Goal: Information Seeking & Learning: Find specific page/section

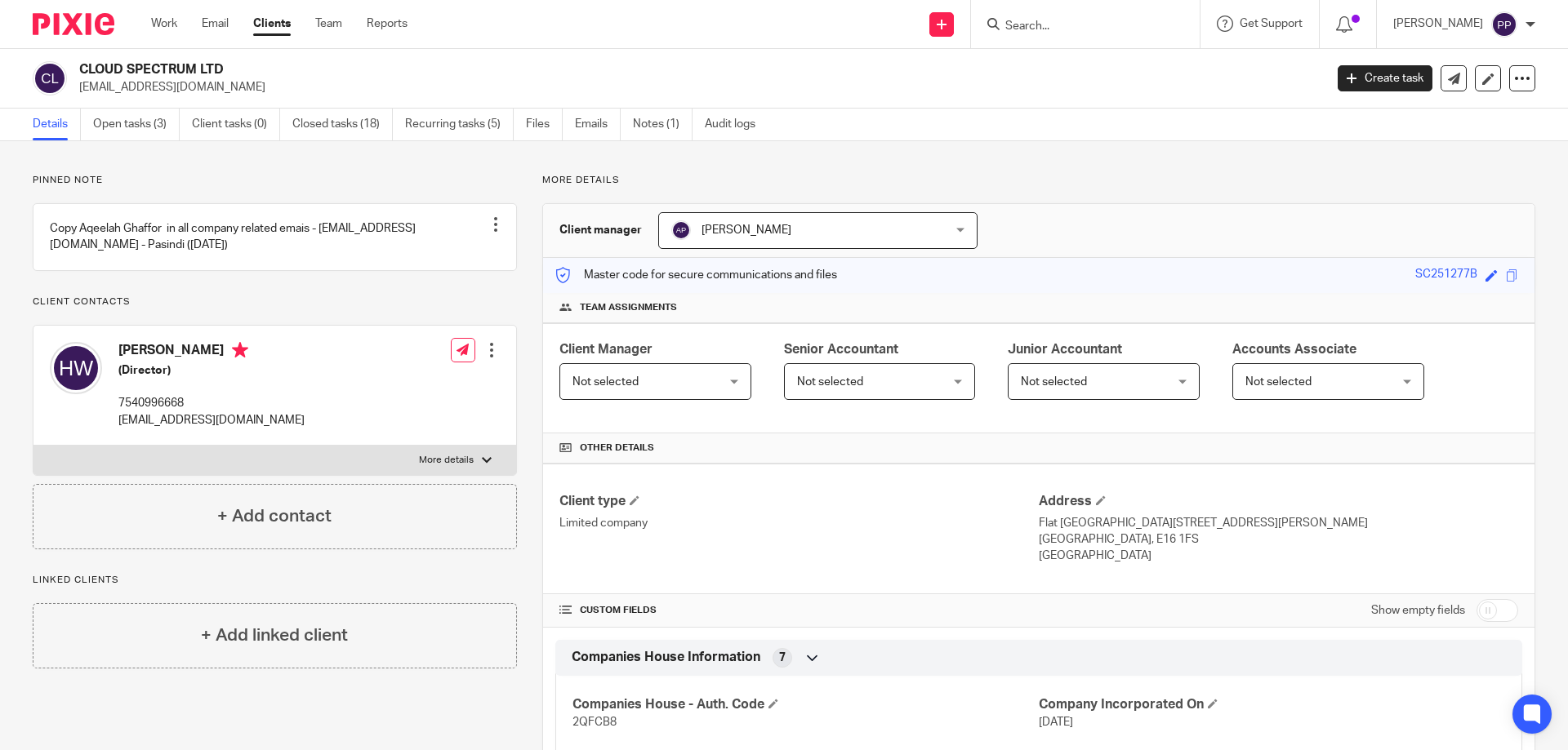
click at [623, 134] on ul "Details Open tasks (3) Client tasks (0) Closed tasks (18) Recurring tasks (5) F…" at bounding box center [406, 124] width 747 height 31
click at [611, 134] on link "Emails" at bounding box center [597, 124] width 45 height 31
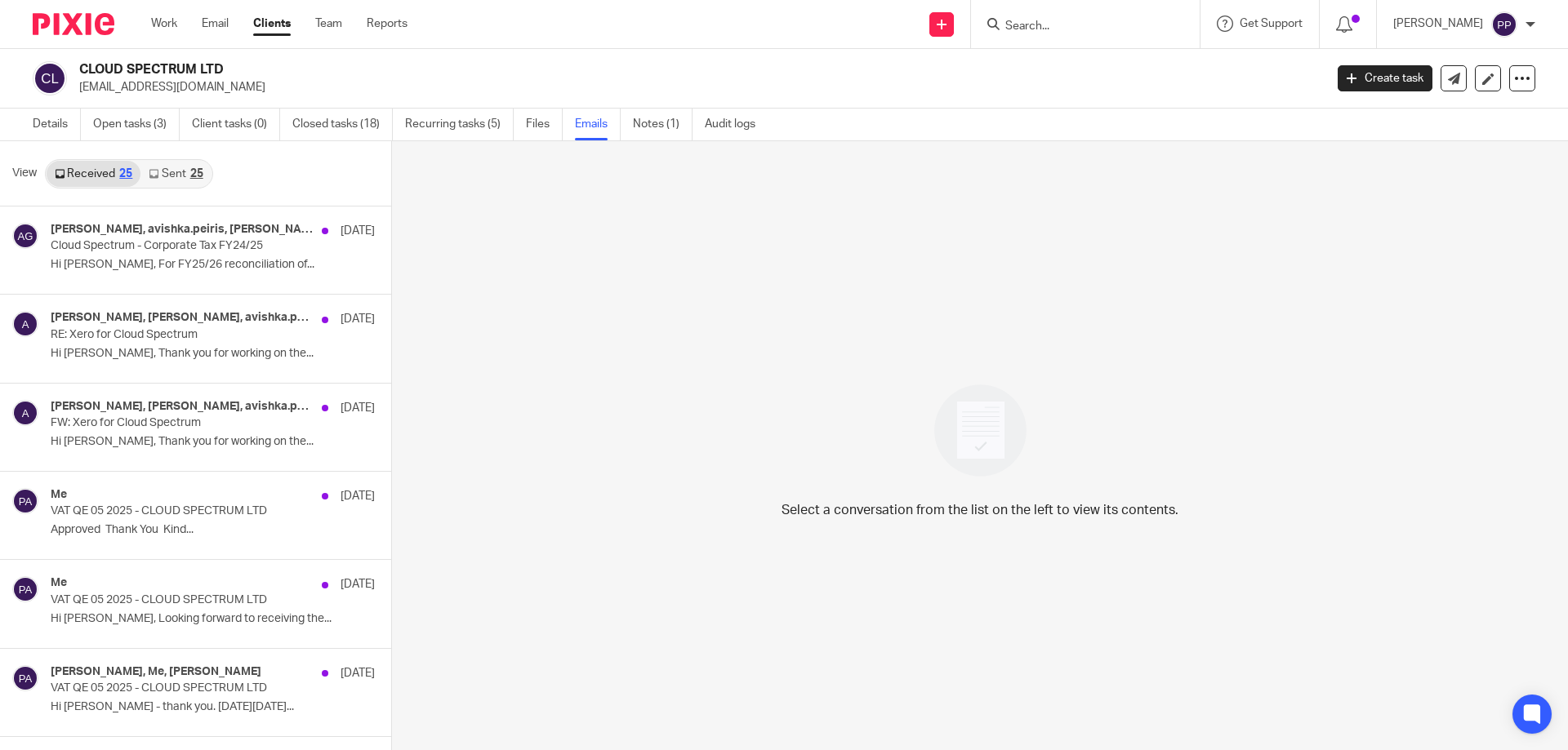
click at [165, 174] on link "Sent 25" at bounding box center [176, 174] width 70 height 26
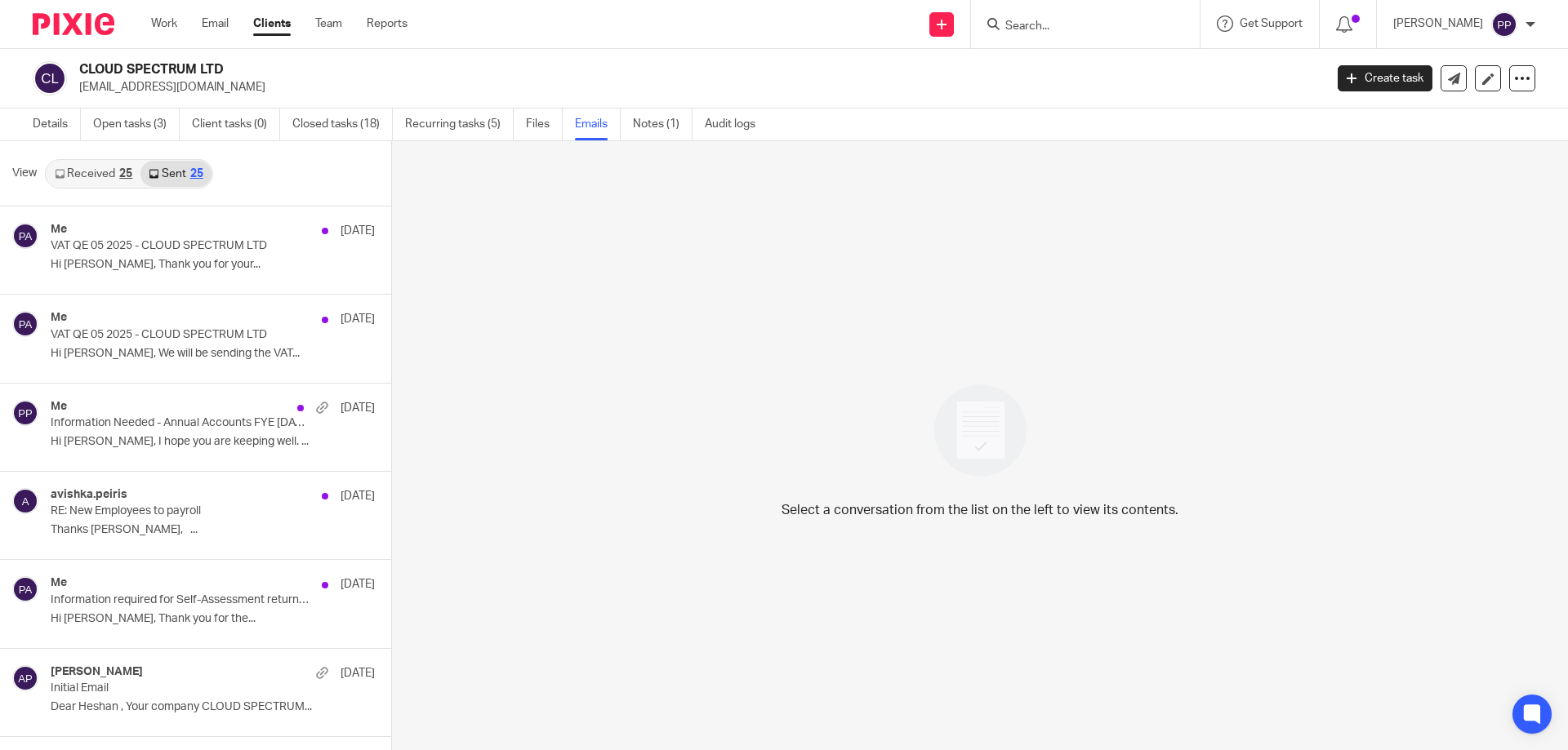
scroll to position [3, 0]
click at [1080, 33] on input "Search" at bounding box center [1077, 27] width 147 height 15
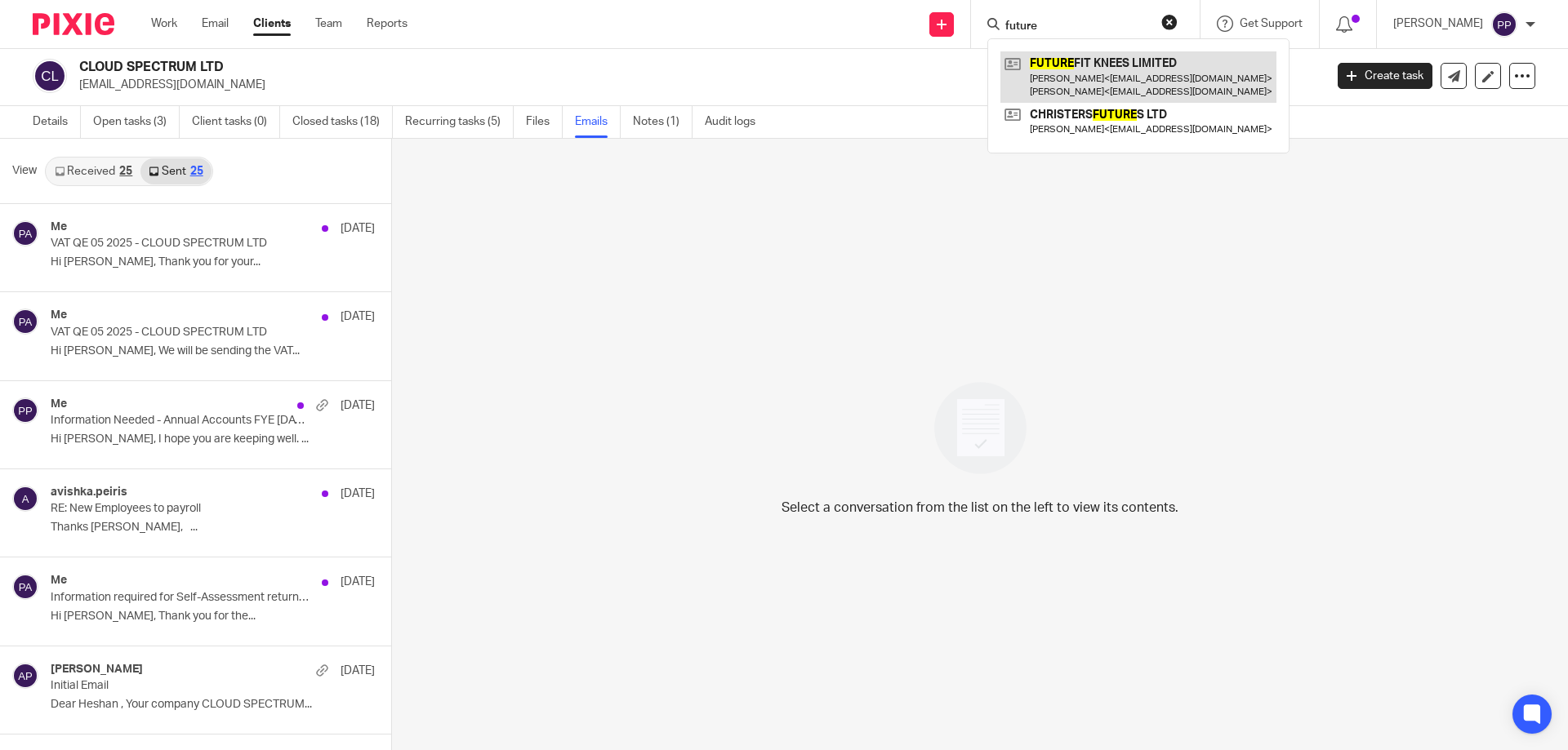
type input "future"
click at [1085, 58] on link at bounding box center [1138, 77] width 276 height 51
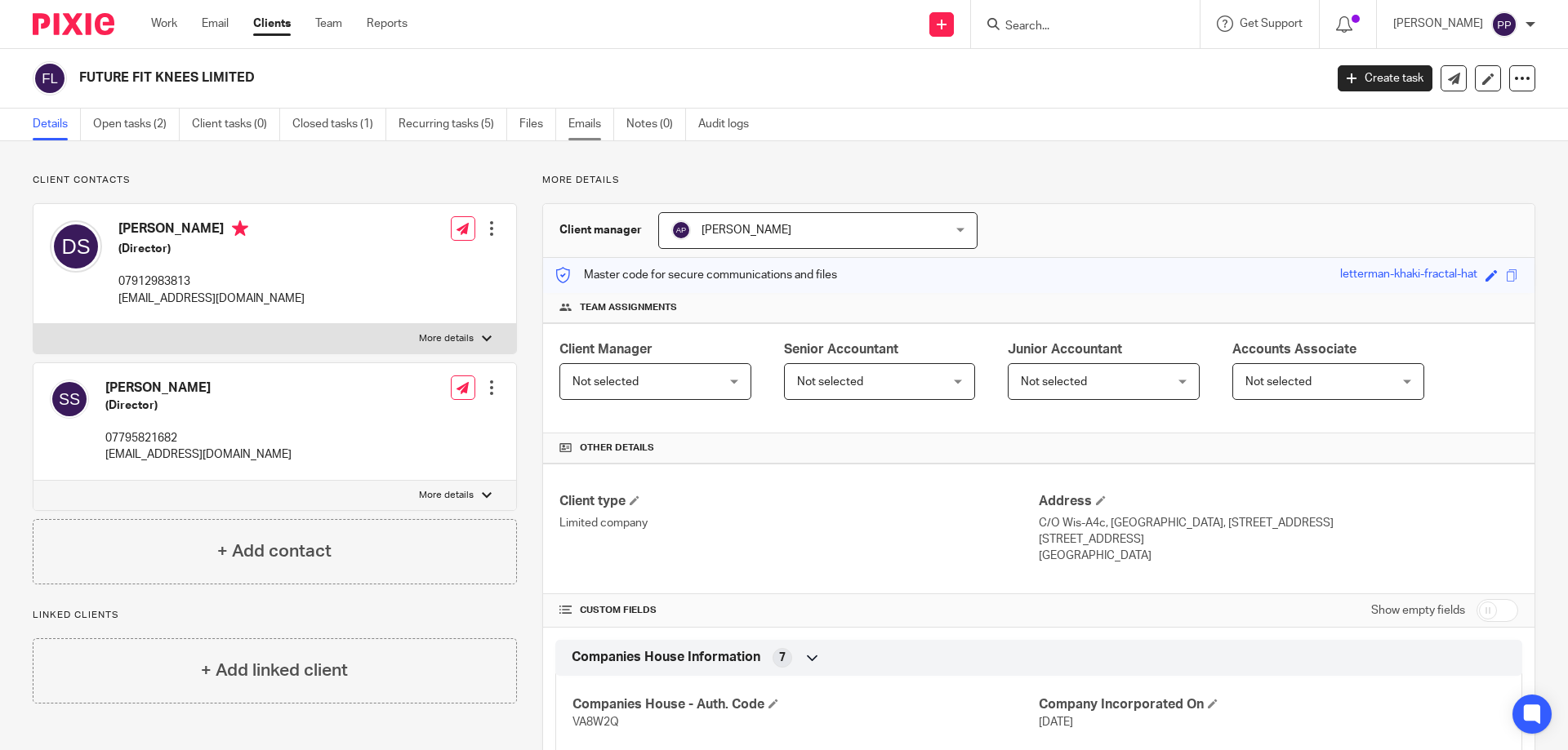
click at [601, 135] on link "Emails" at bounding box center [591, 124] width 45 height 31
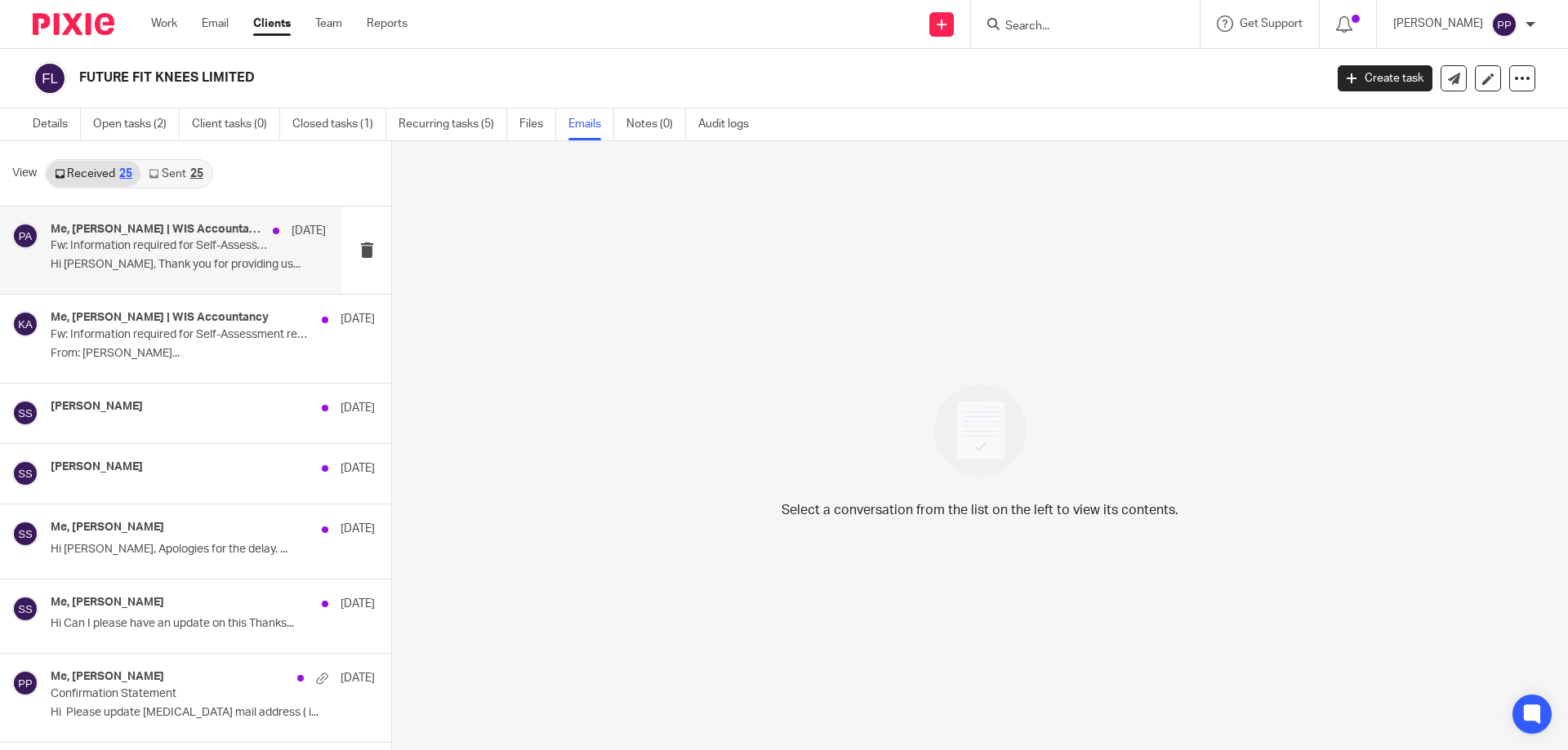
click at [234, 272] on div "Me, Kithmi Gunawardhana | WIS Accountancy, Shanaka senevirathna 30 Jul Fw: Info…" at bounding box center [188, 250] width 275 height 55
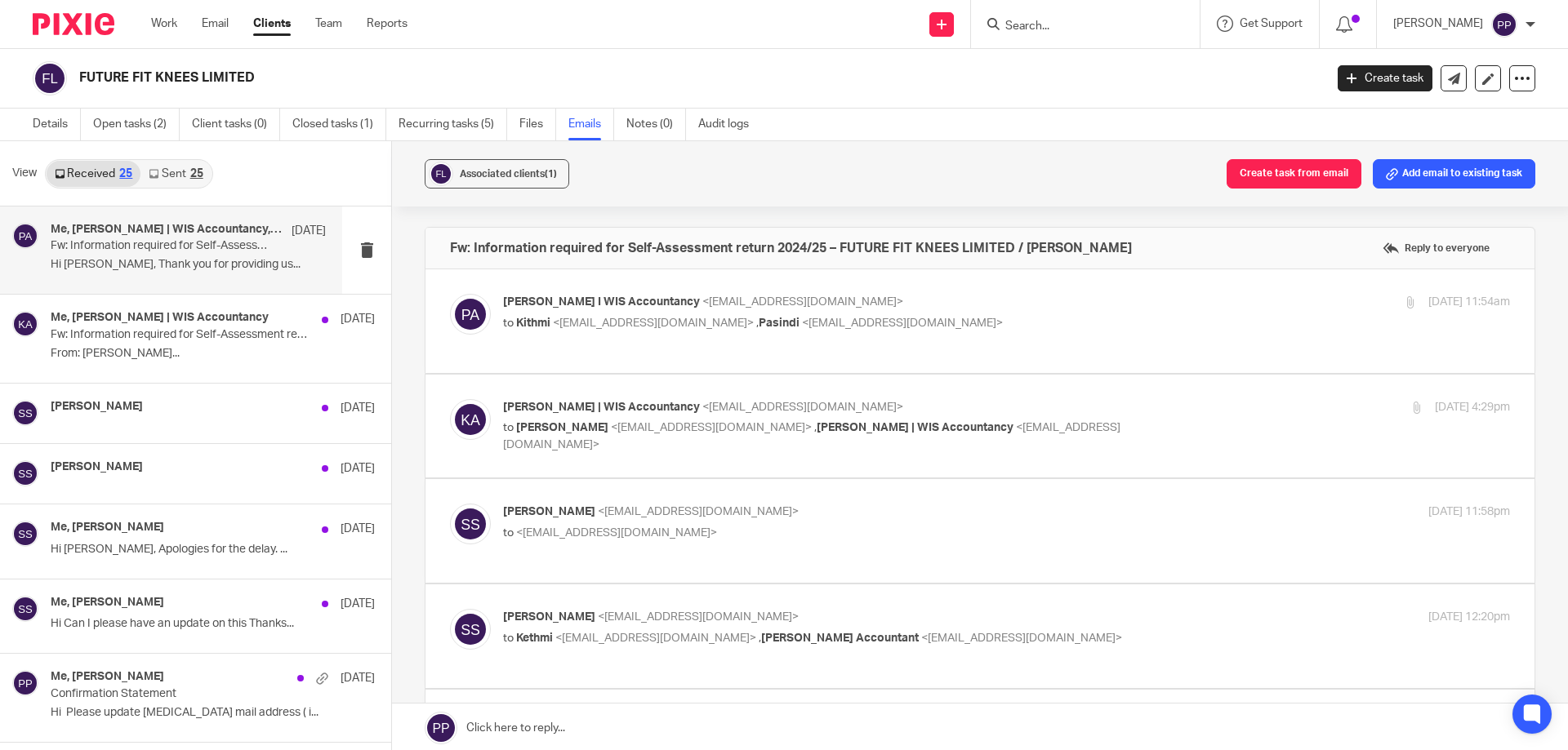
click at [624, 346] on div "Pasindi Perera I WIS Accountancy <pasindi@wis-accountancy.co.uk> to Kithmi <kit…" at bounding box center [980, 320] width 1060 height 55
click at [922, 298] on p "Pasindi Perera I WIS Accountancy <pasindi@wis-accountancy.co.uk>" at bounding box center [838, 302] width 671 height 18
checkbox input "true"
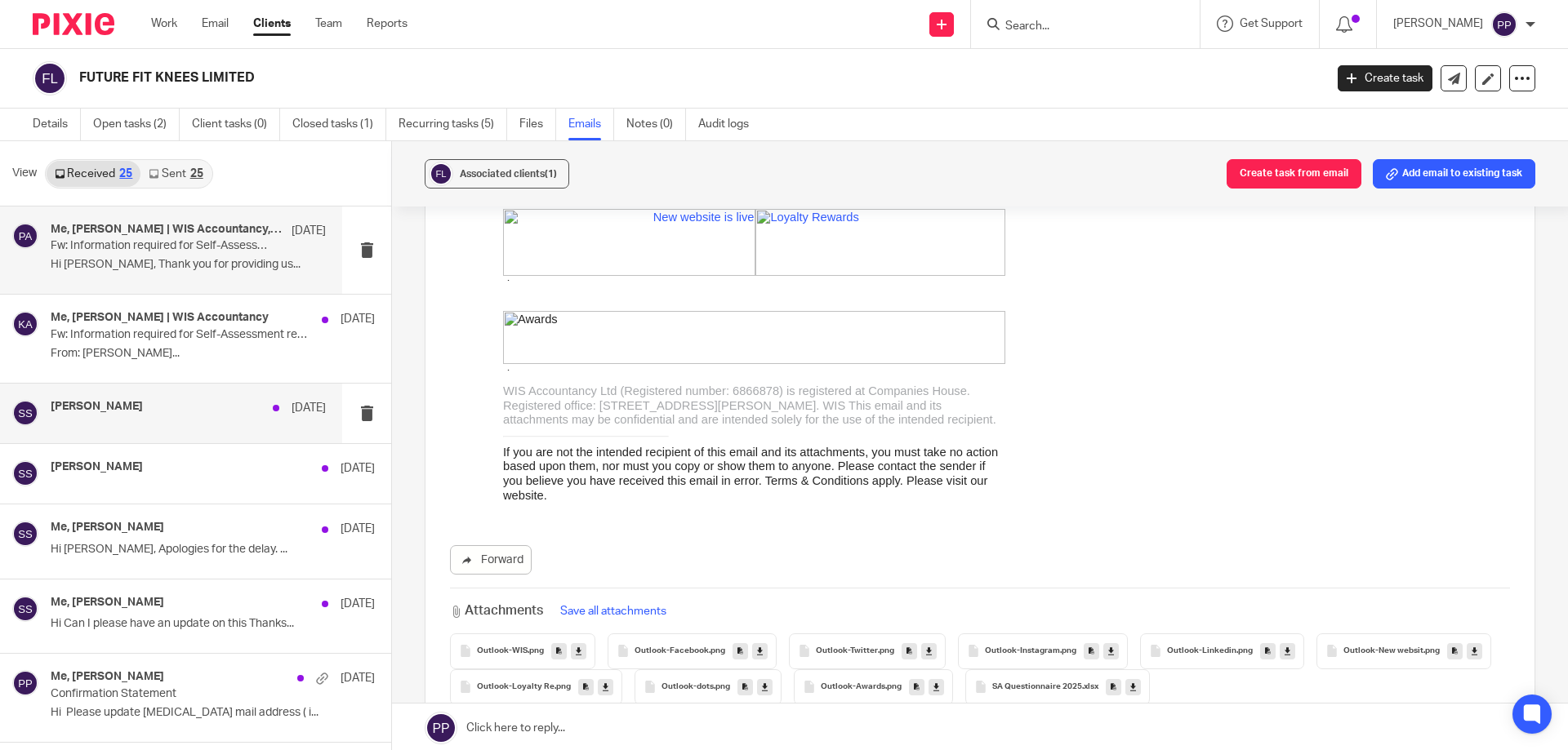
click at [143, 404] on h4 "Shanaka senevirathna" at bounding box center [97, 406] width 93 height 14
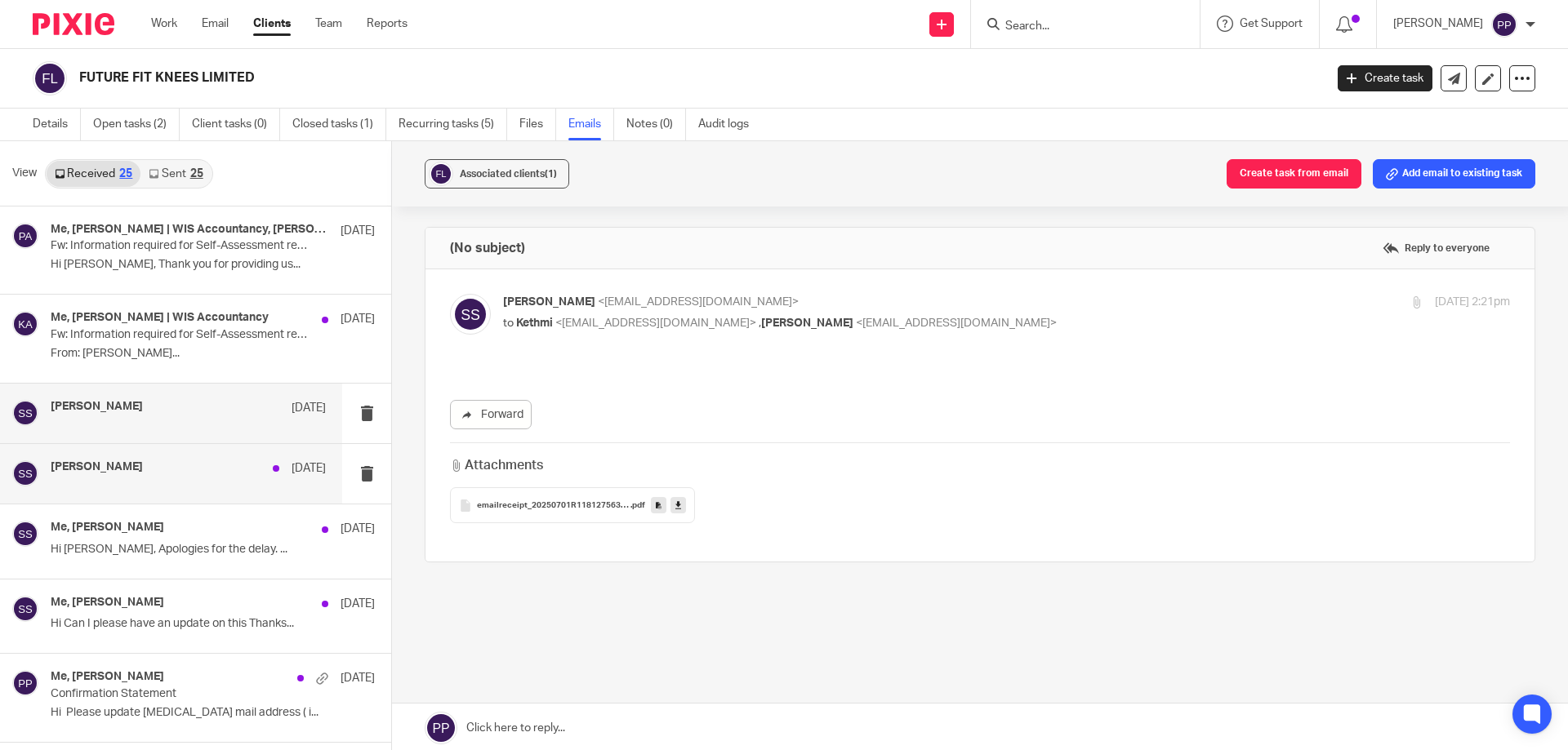
click at [142, 465] on h4 "Shanaka senevirathna" at bounding box center [97, 467] width 93 height 14
click at [132, 506] on div "Me, Shanaka senevirathna 15 Jul Hi Shanaka, Apologies for the delay. ..." at bounding box center [195, 541] width 391 height 73
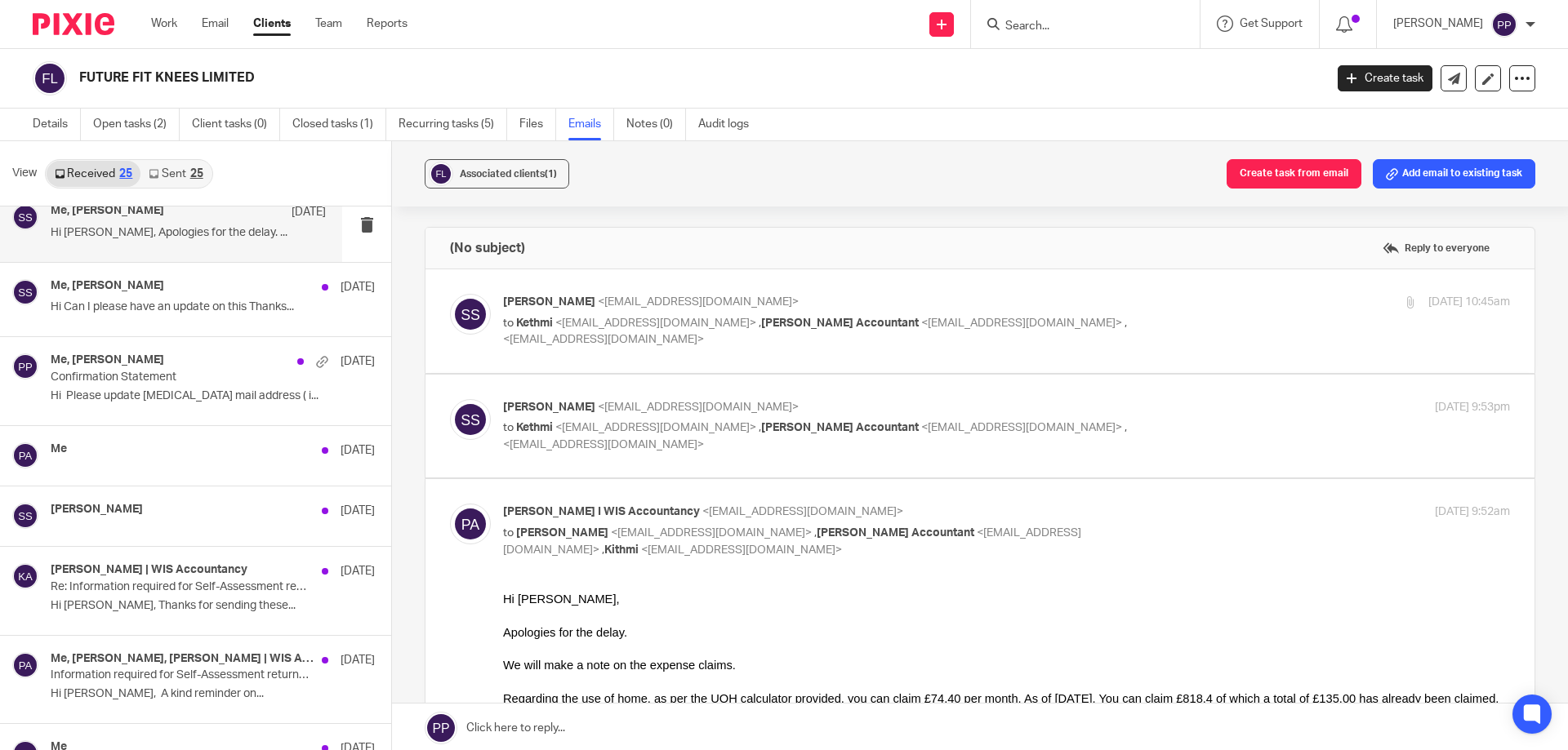
scroll to position [327, 0]
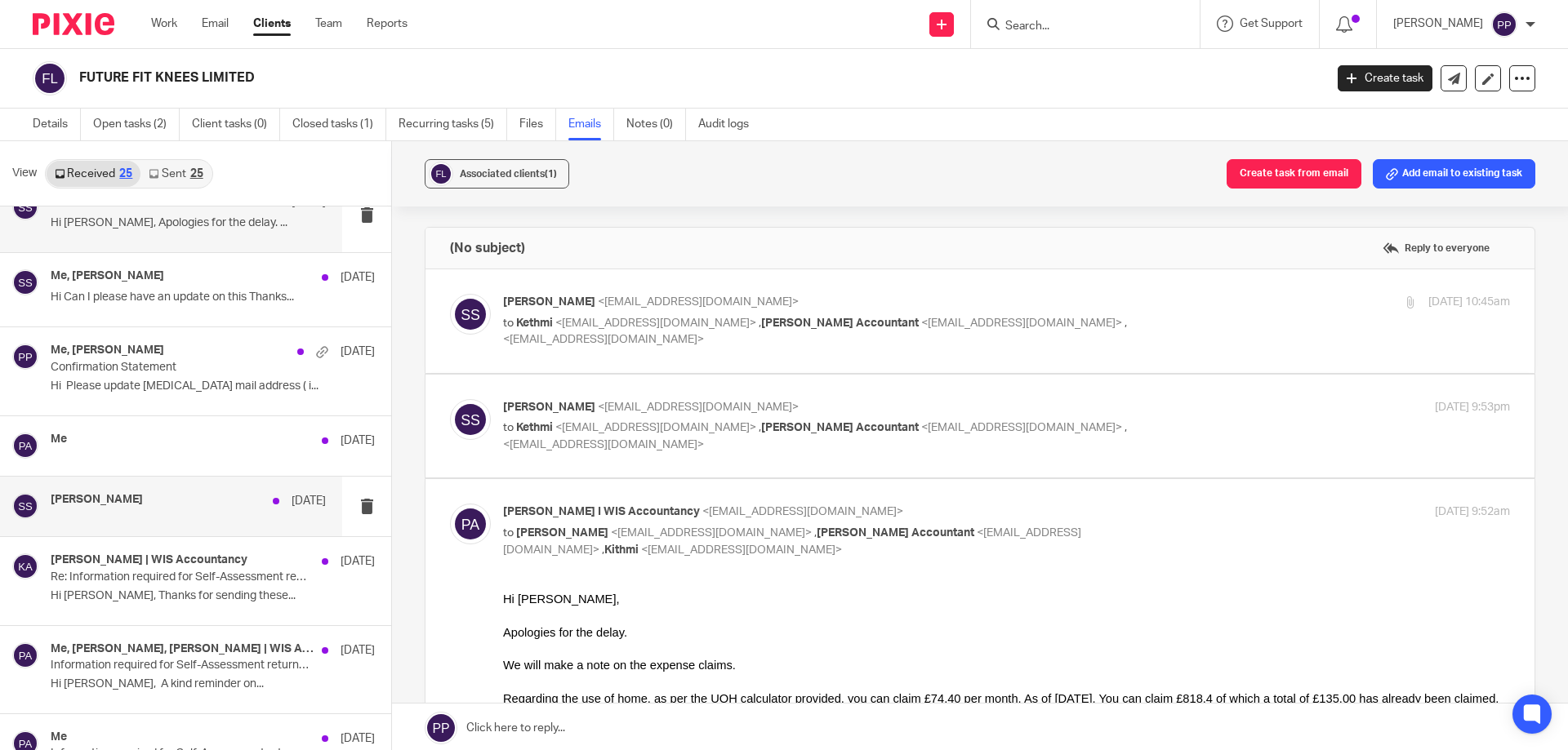
click at [184, 525] on div "Shanaka senevirathna 9 Jul" at bounding box center [170, 506] width 342 height 59
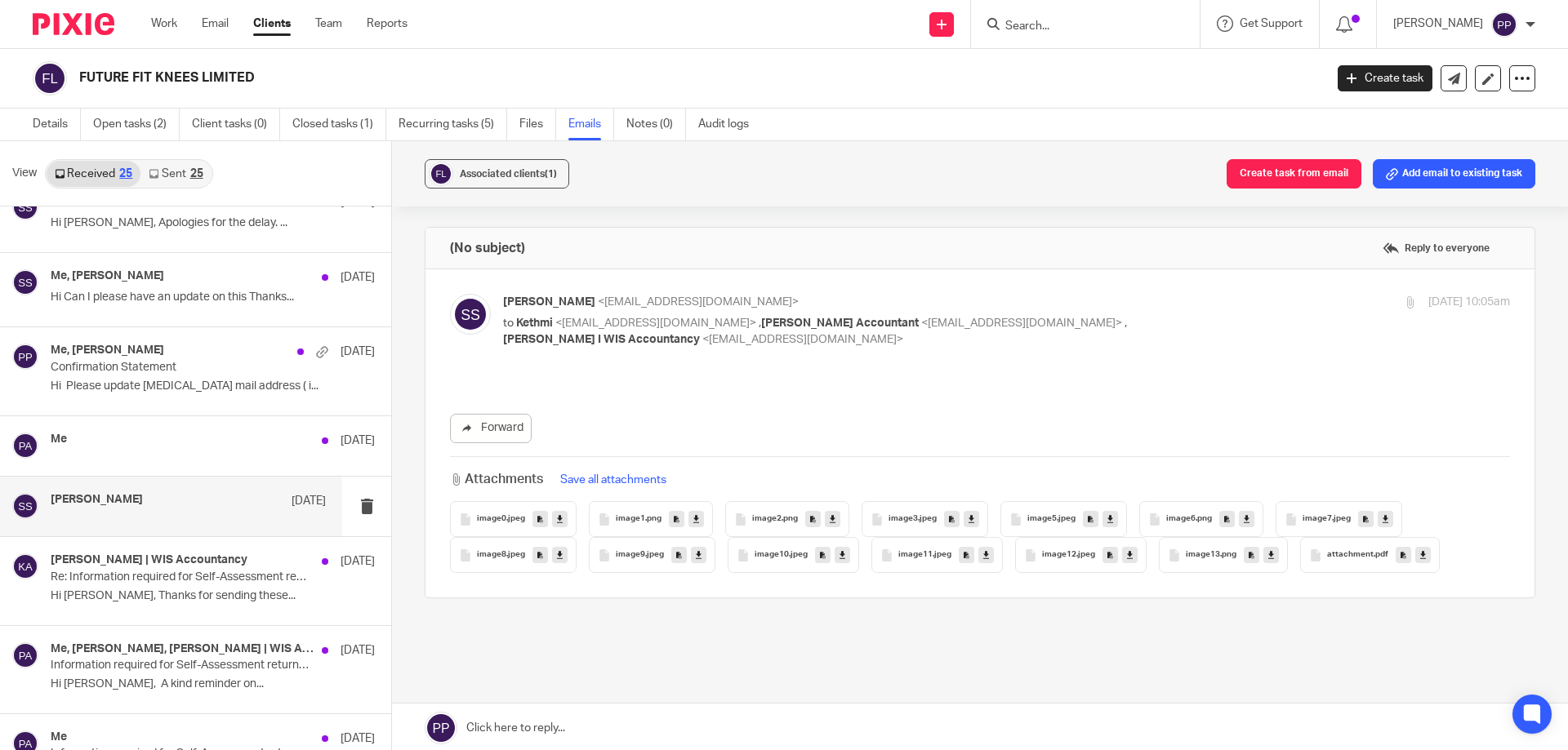
scroll to position [0, 0]
click at [169, 444] on div "Me 9 Jul" at bounding box center [188, 441] width 275 height 17
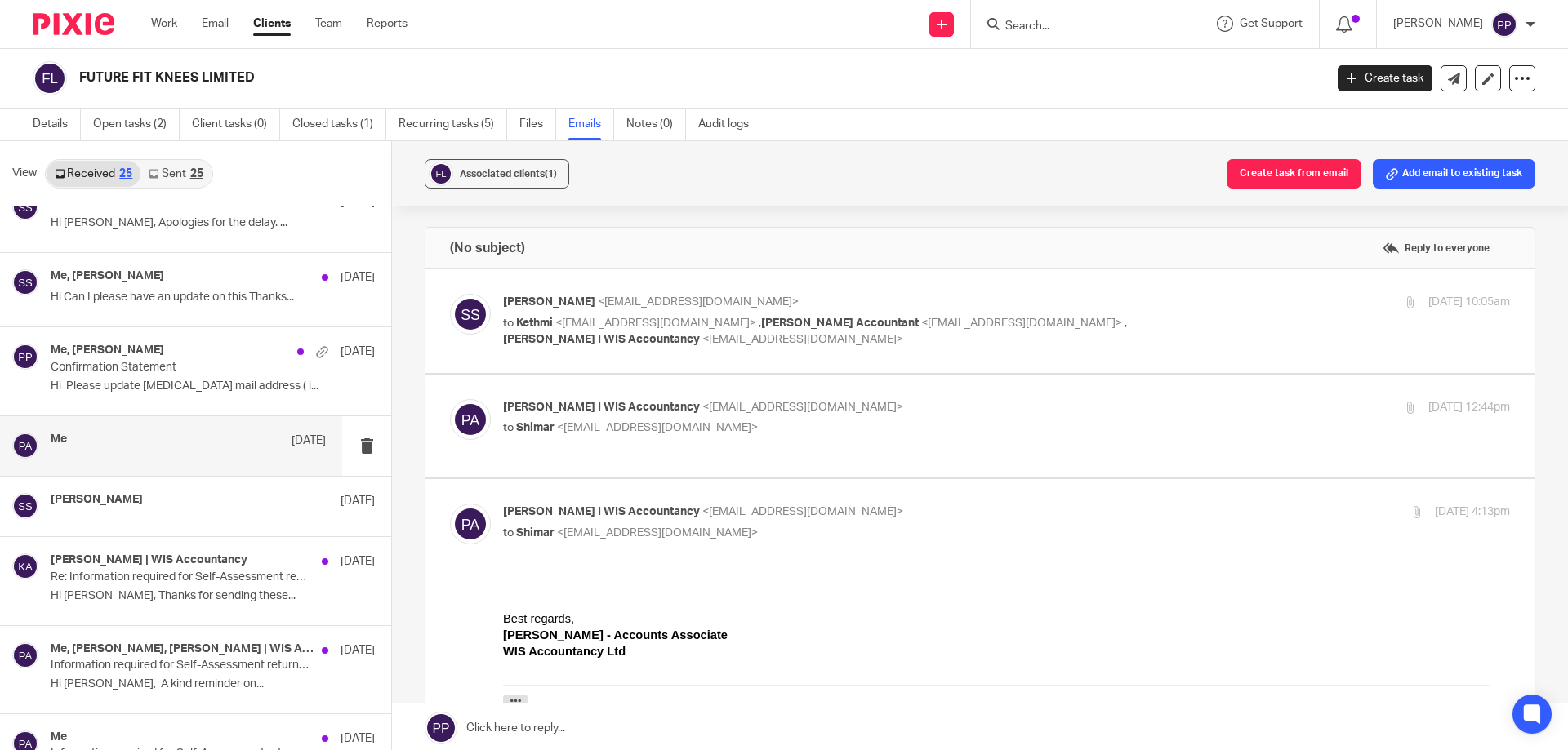
click at [774, 362] on label at bounding box center [979, 321] width 1109 height 104
click at [450, 294] on input "checkbox" at bounding box center [449, 293] width 1 height 1
checkbox input "true"
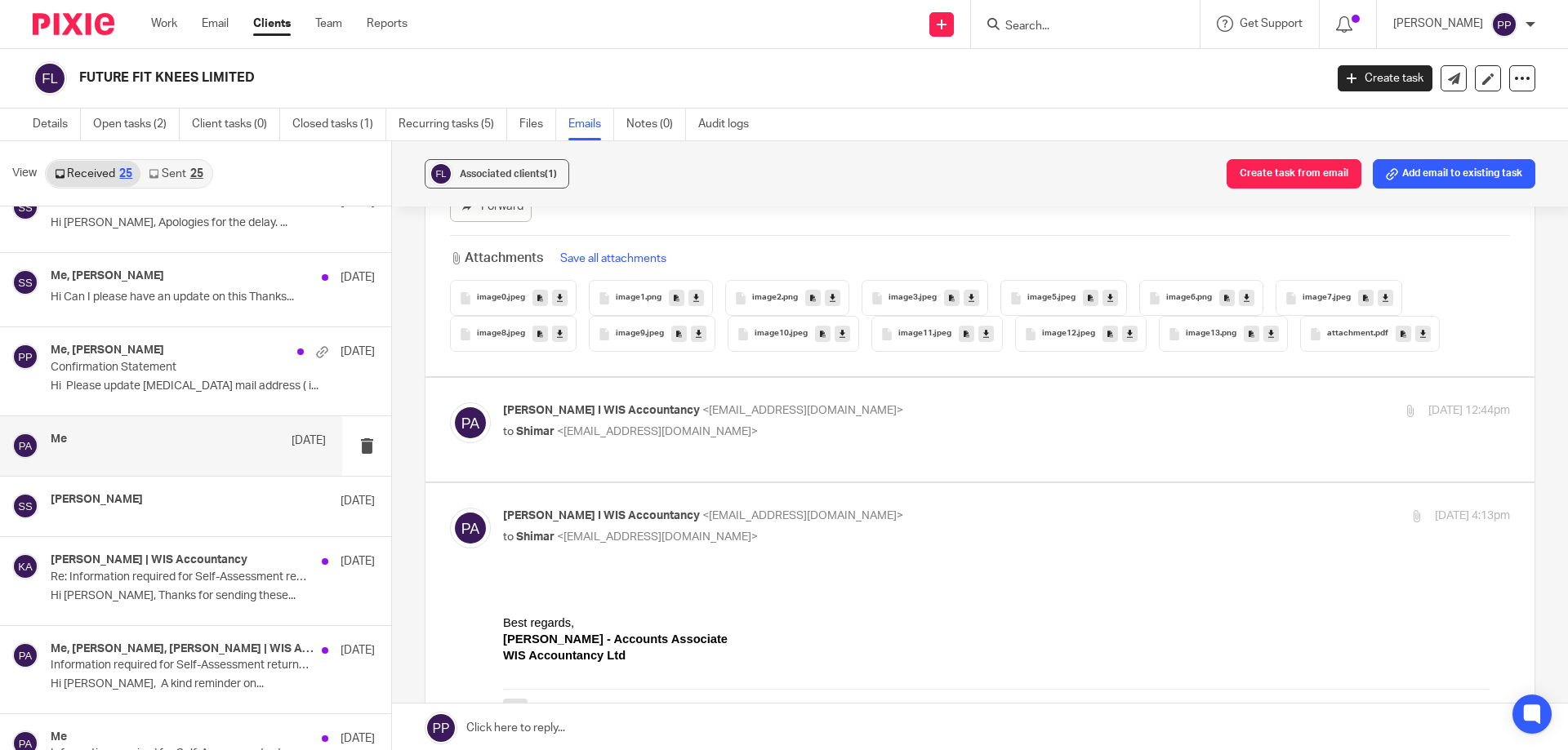
scroll to position [244, 0]
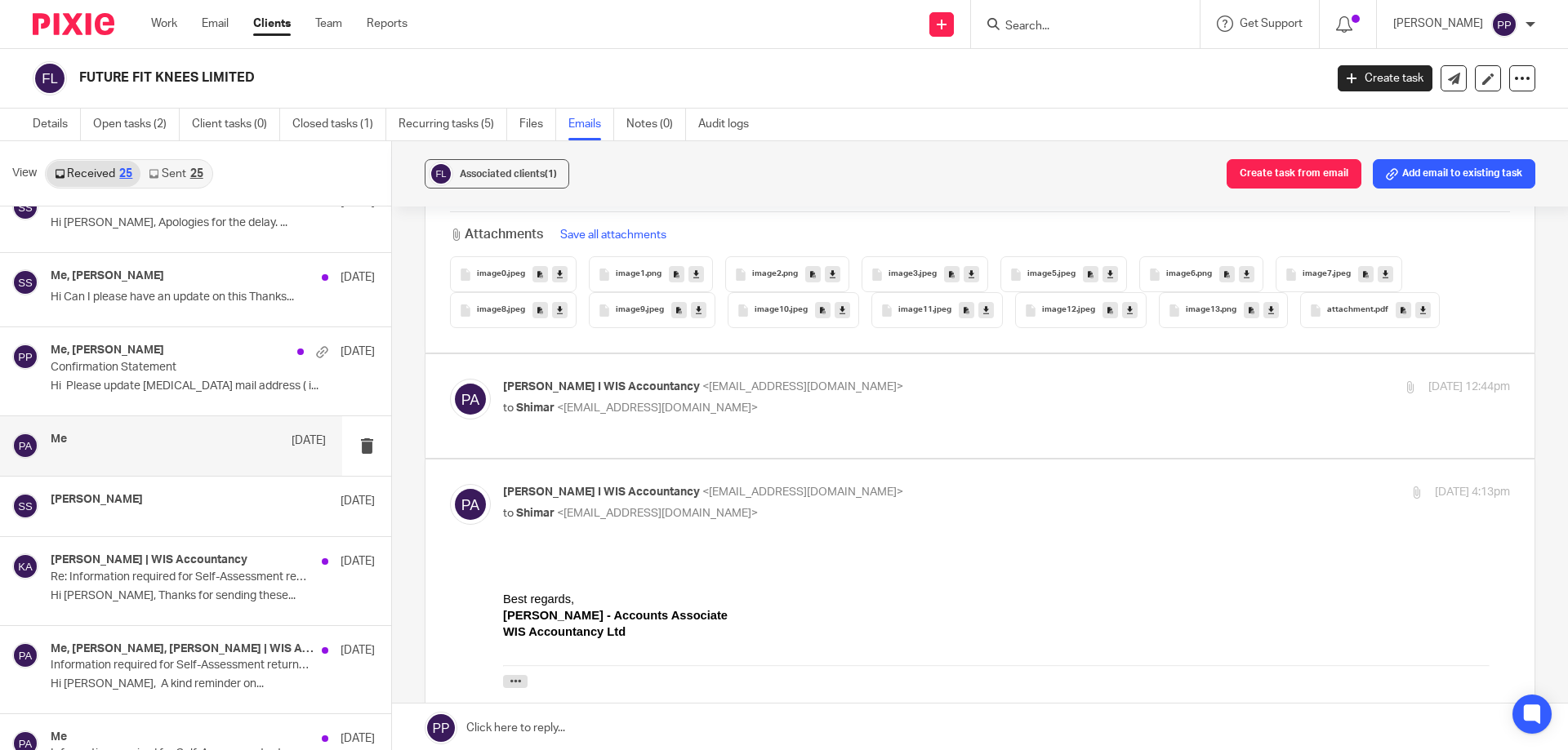
click at [814, 413] on p "to Shimar <shimar.dilshad@wis-accountancy.co.uk>" at bounding box center [838, 408] width 671 height 18
checkbox input "true"
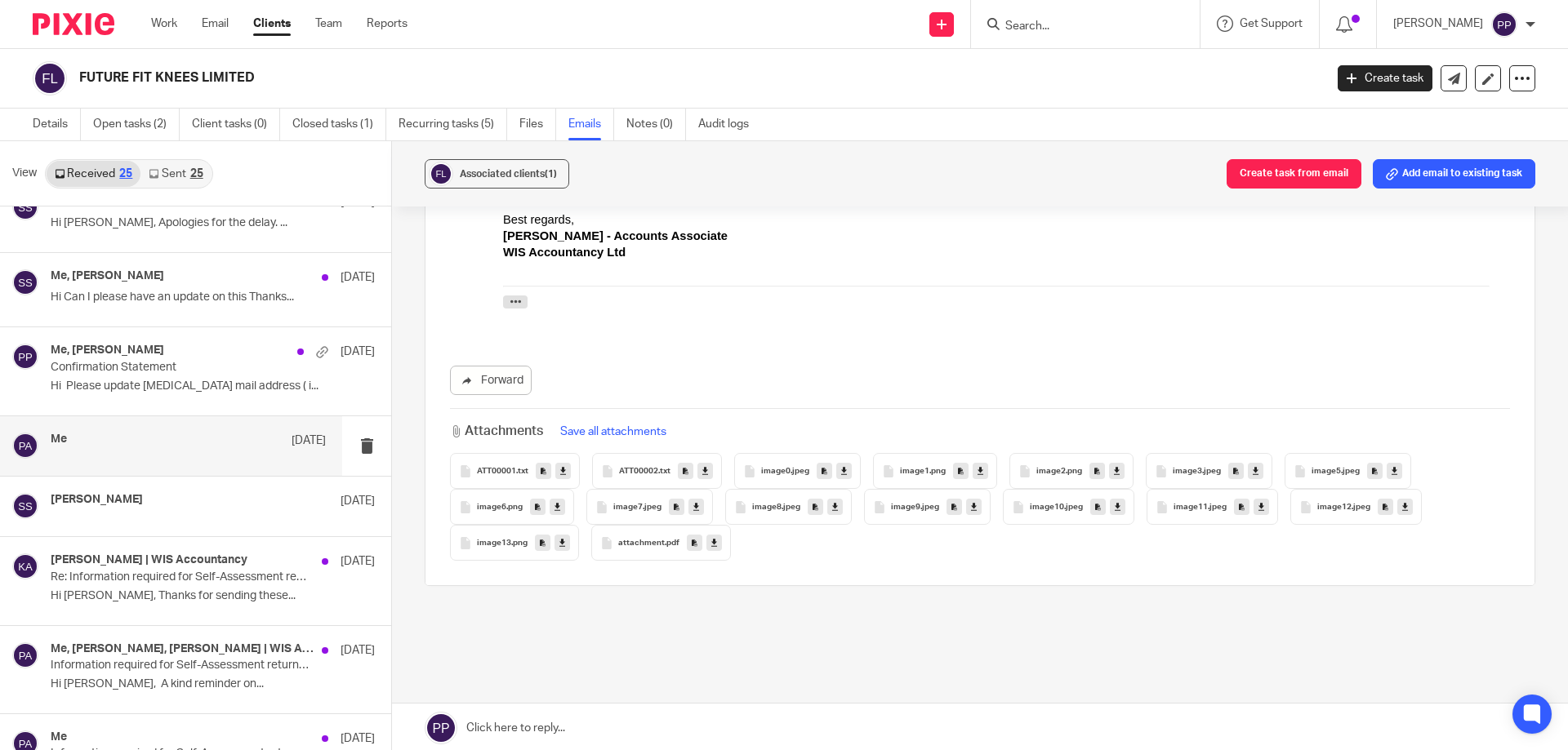
scroll to position [990, 0]
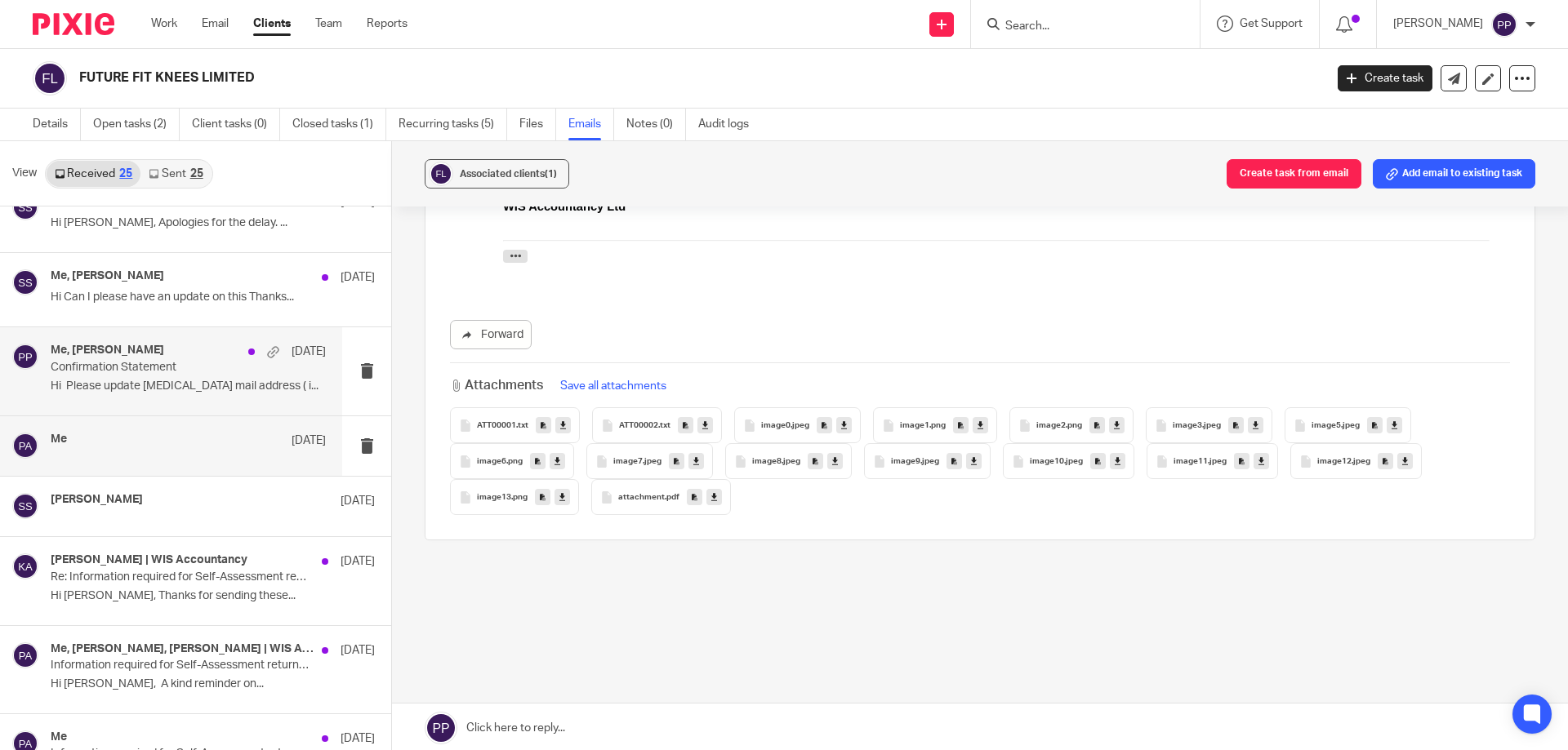
click at [128, 354] on h4 "Me, Shanaka senevirathna" at bounding box center [107, 350] width 114 height 14
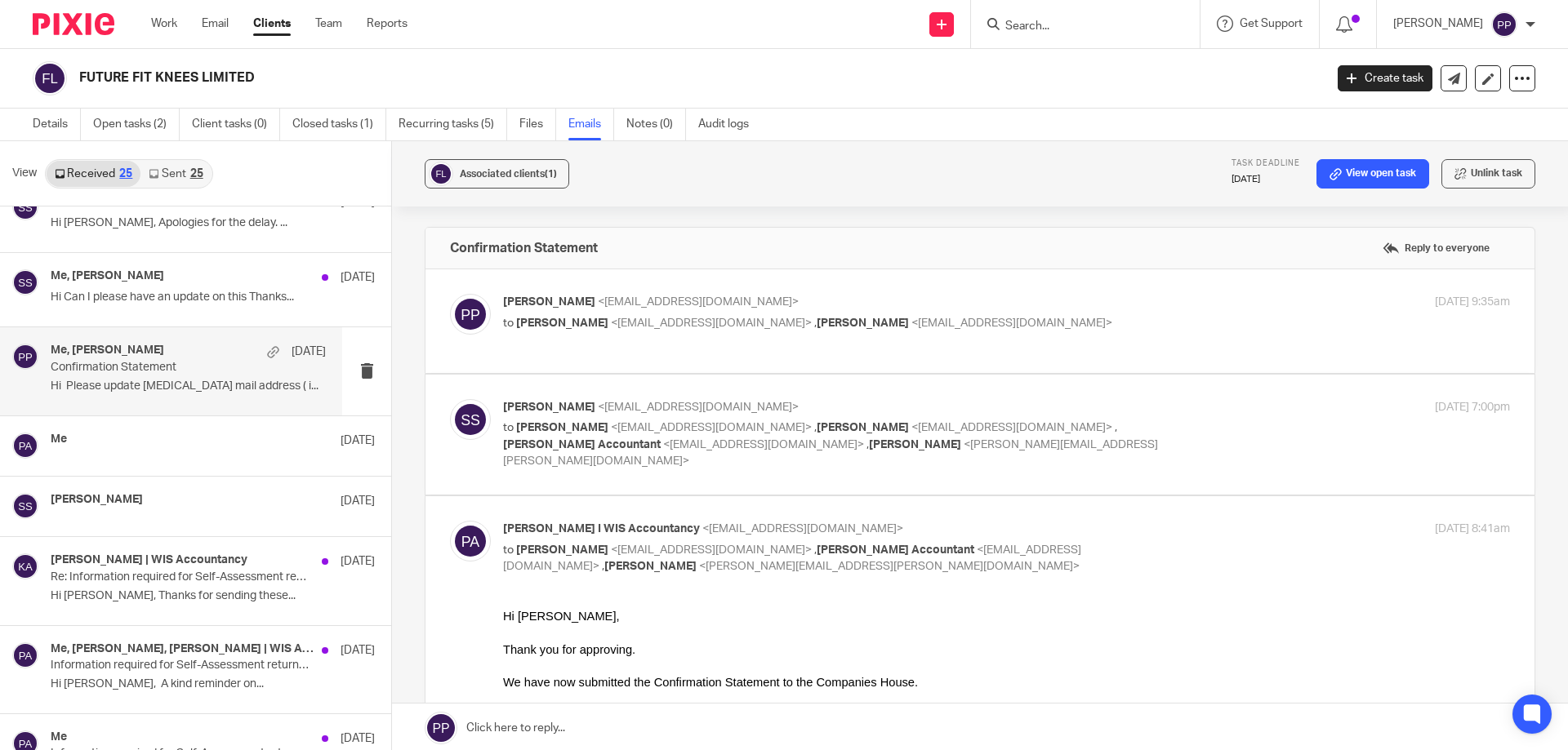
scroll to position [0, 0]
click at [779, 356] on label at bounding box center [979, 321] width 1109 height 104
click at [450, 294] on input "checkbox" at bounding box center [449, 293] width 1 height 1
checkbox input "true"
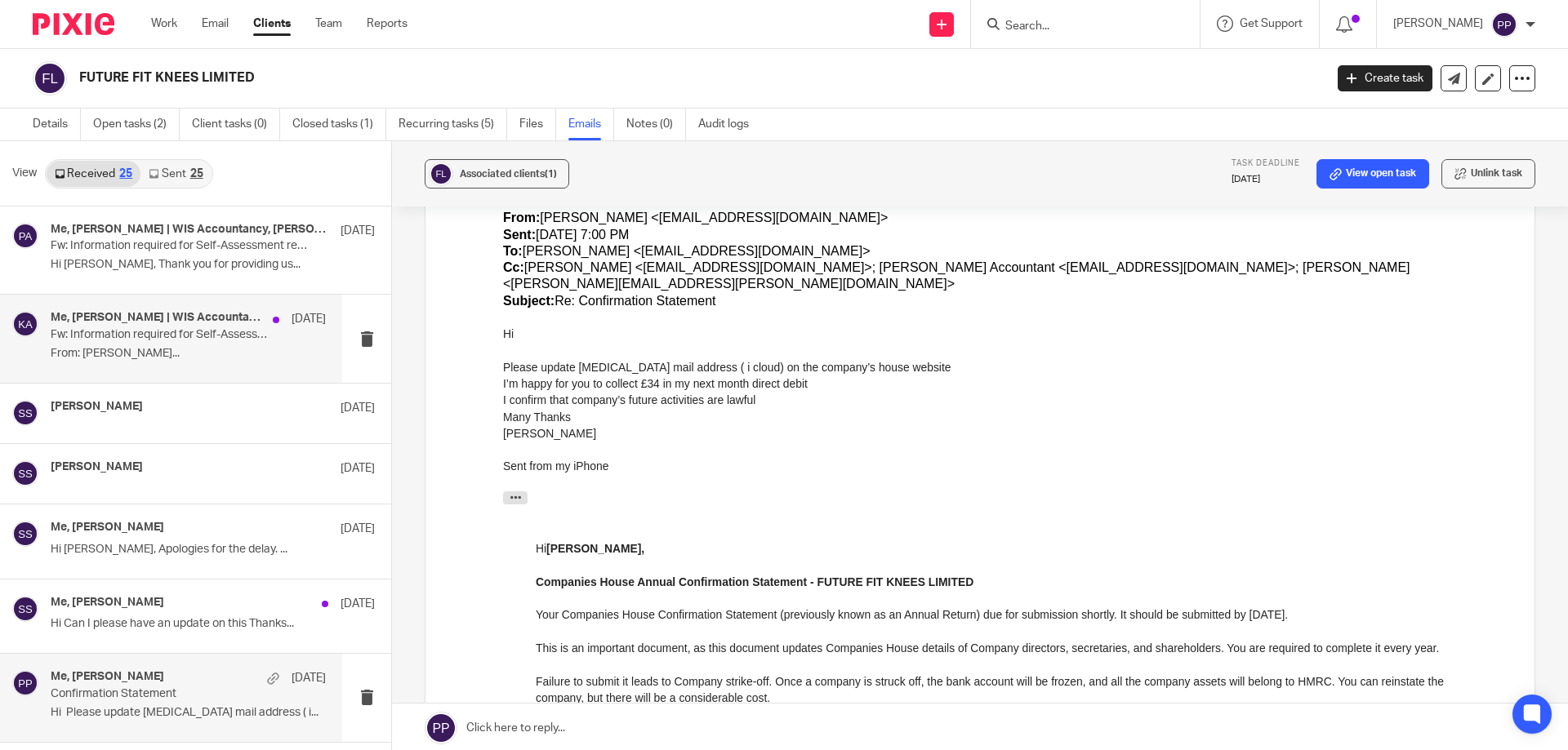
click at [164, 360] on p "From: Shanaka senevirathna..." at bounding box center [188, 354] width 275 height 14
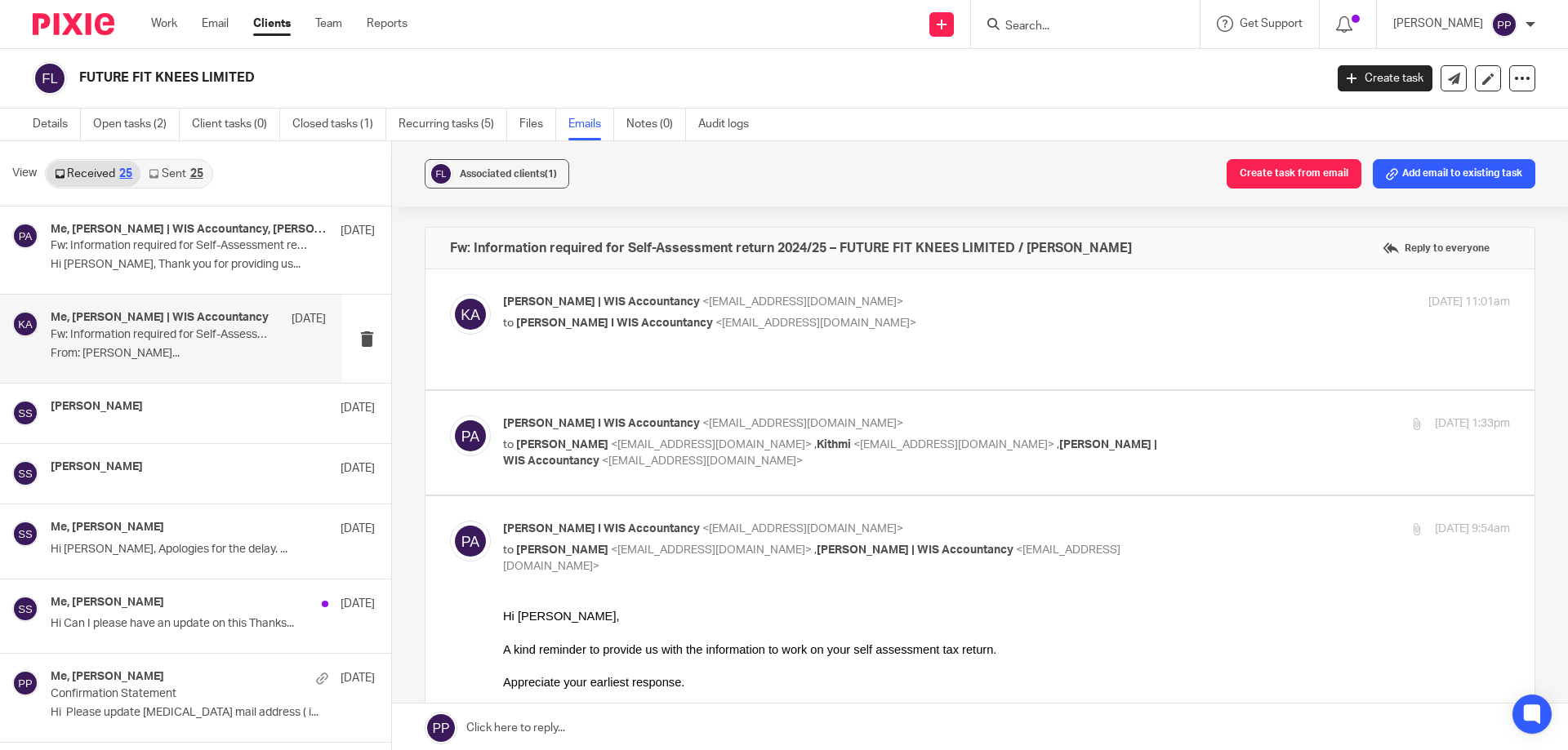
click at [822, 382] on label at bounding box center [979, 330] width 1109 height 120
click at [450, 294] on input "checkbox" at bounding box center [449, 293] width 1 height 1
checkbox input "true"
